Goal: Task Accomplishment & Management: Use online tool/utility

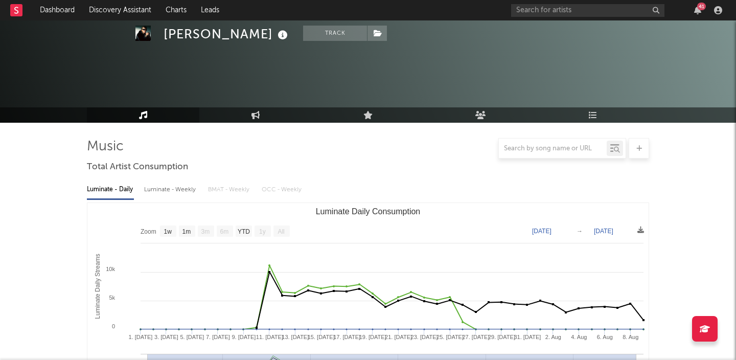
select select "1w"
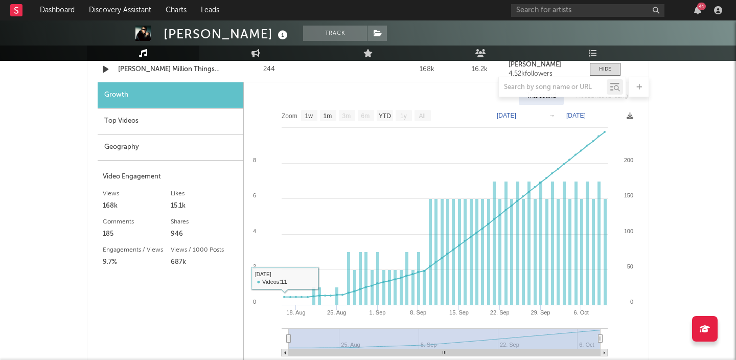
scroll to position [797, 0]
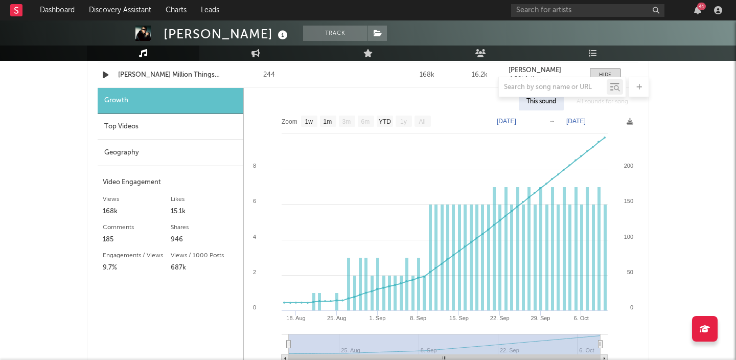
click at [159, 127] on div "Top Videos" at bounding box center [171, 127] width 146 height 26
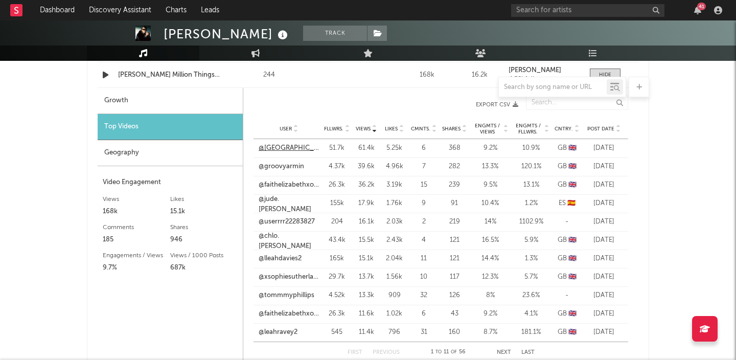
click at [284, 150] on link "@[GEOGRAPHIC_DATA]" at bounding box center [289, 148] width 60 height 10
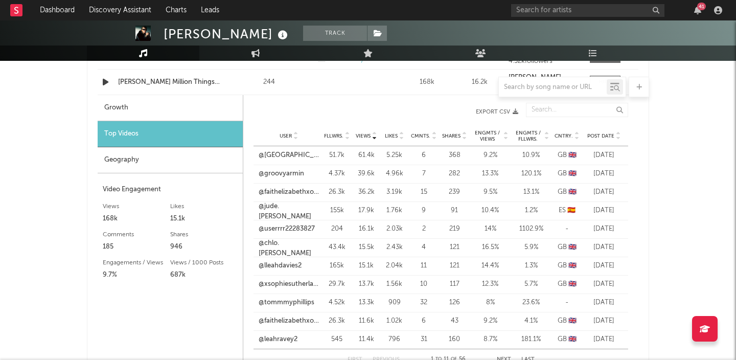
scroll to position [777, 0]
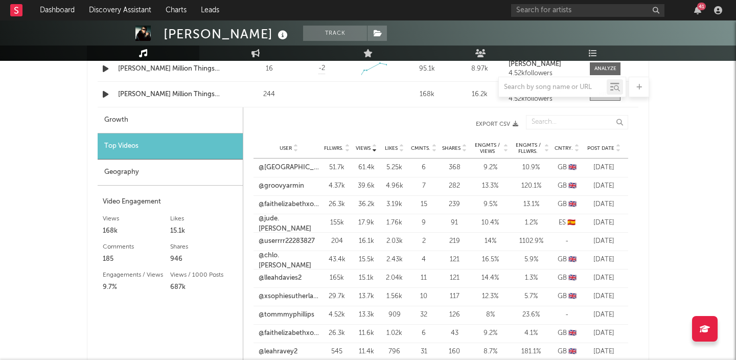
click at [160, 121] on div "Growth" at bounding box center [170, 120] width 145 height 26
select select "1w"
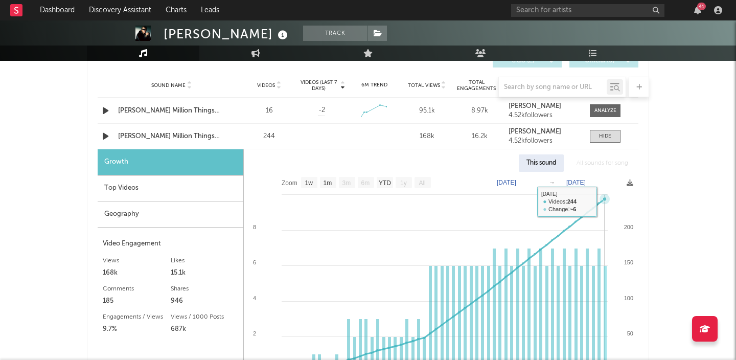
scroll to position [725, 0]
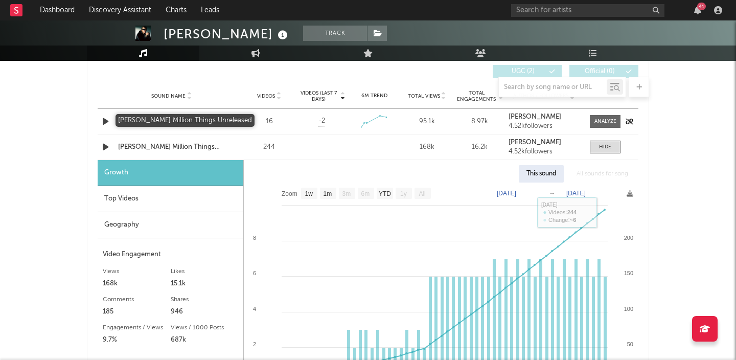
click at [178, 123] on div "[PERSON_NAME] Million Things Unreleased" at bounding box center [171, 121] width 107 height 10
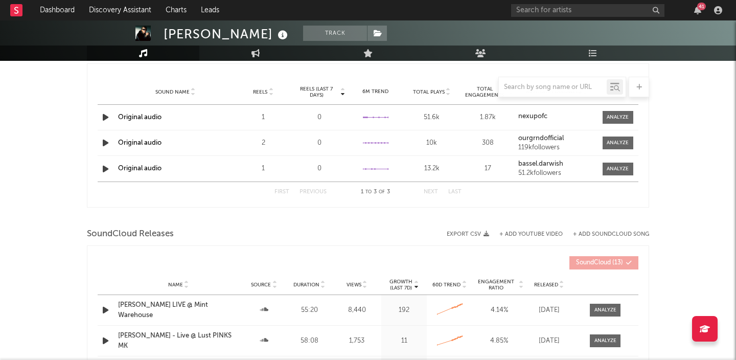
scroll to position [1164, 0]
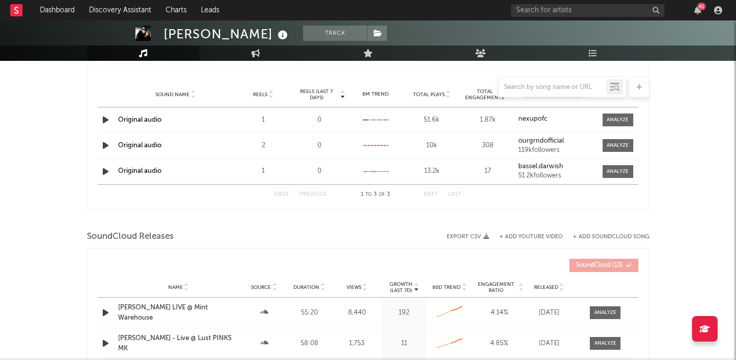
click at [595, 236] on button "+ Add SoundCloud Song" at bounding box center [611, 237] width 76 height 6
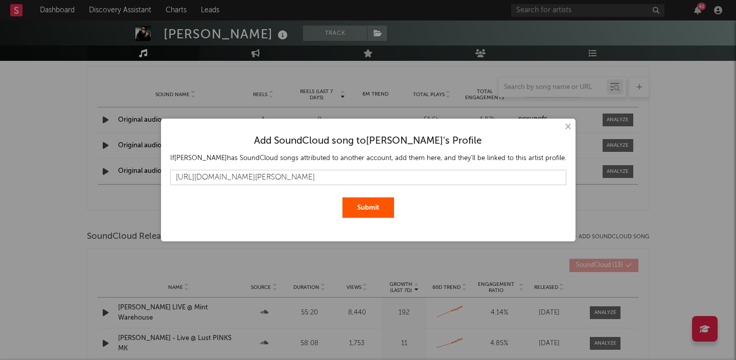
type input "[URL][DOMAIN_NAME][PERSON_NAME]"
click at [342, 197] on button "Submit" at bounding box center [368, 207] width 52 height 20
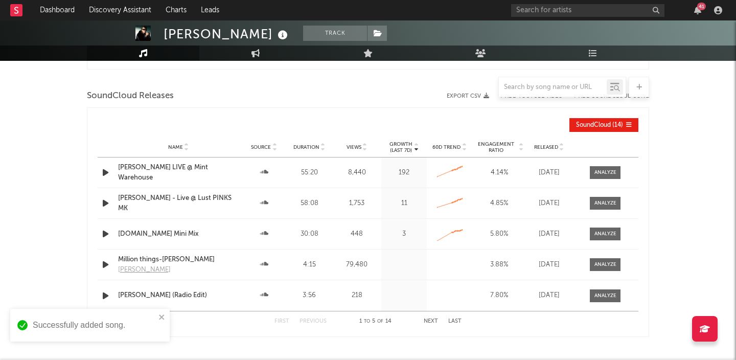
scroll to position [1305, 0]
click at [593, 262] on span at bounding box center [605, 264] width 31 height 13
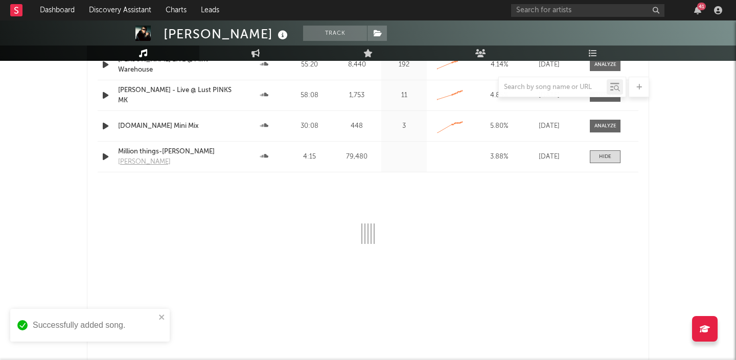
scroll to position [1415, 0]
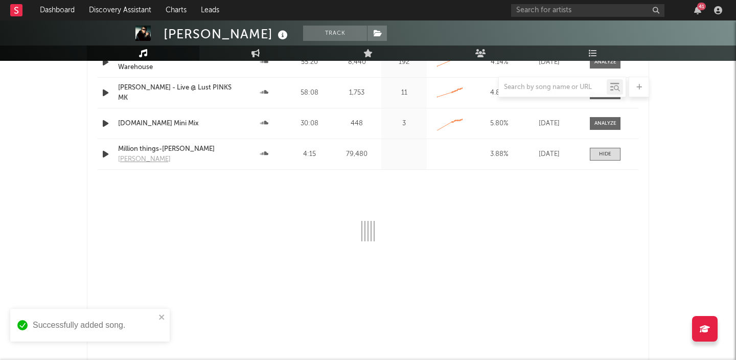
select select "1m"
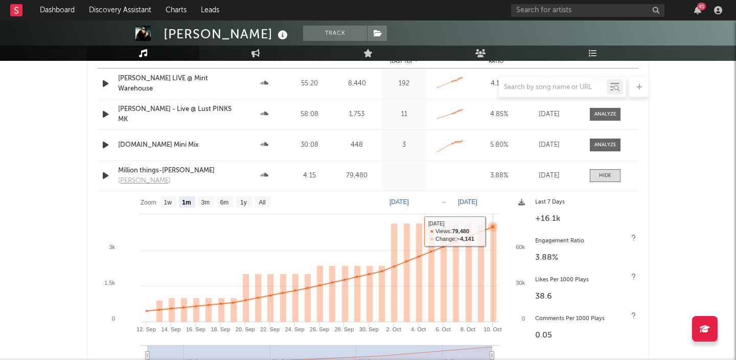
scroll to position [1430, 0]
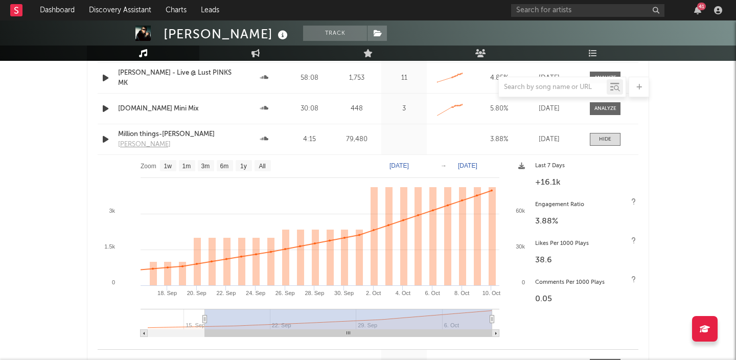
type input "[DATE]"
select select "1m"
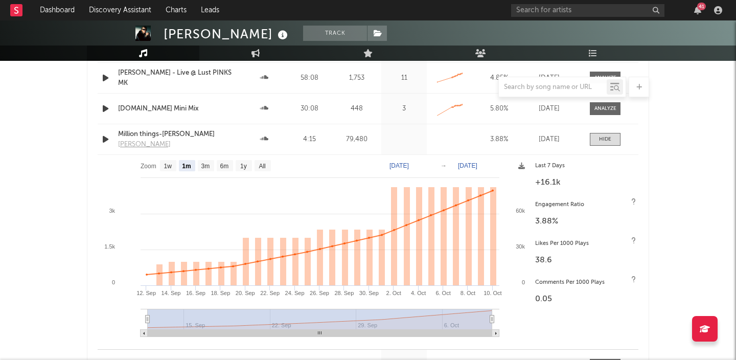
drag, startPoint x: 146, startPoint y: 318, endPoint x: 128, endPoint y: 324, distance: 18.3
click at [128, 324] on icon "Created with Highcharts 10.3.3 [DATE]. Sep [DATE]. Sep [DATE]. Sep 30. [DATE]. …" at bounding box center [314, 249] width 432 height 189
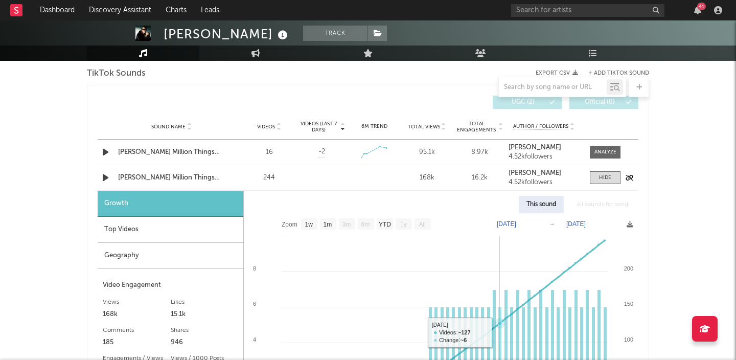
scroll to position [689, 0]
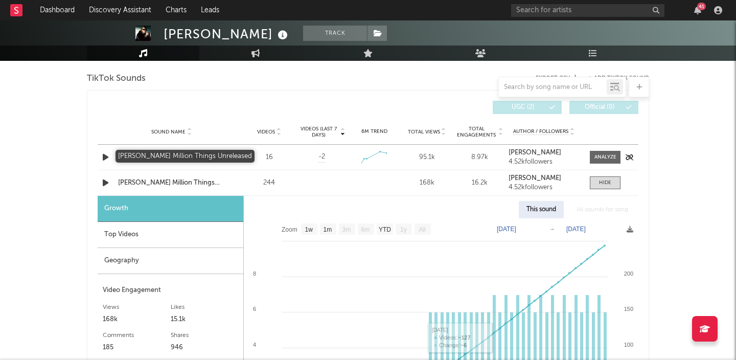
click at [225, 158] on div "[PERSON_NAME] Million Things Unreleased" at bounding box center [171, 157] width 107 height 10
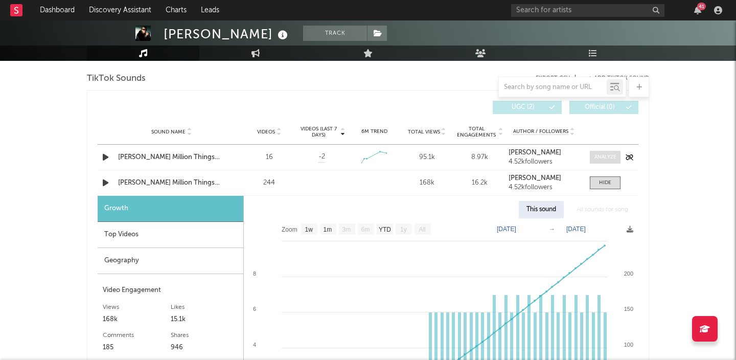
click at [607, 158] on div at bounding box center [605, 157] width 22 height 8
select select "1w"
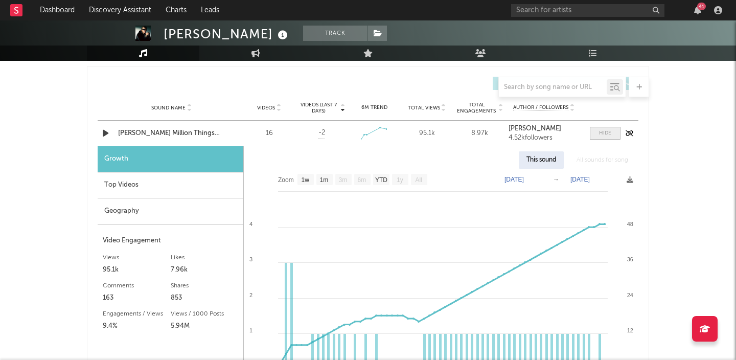
scroll to position [696, 0]
